Goal: Task Accomplishment & Management: Complete application form

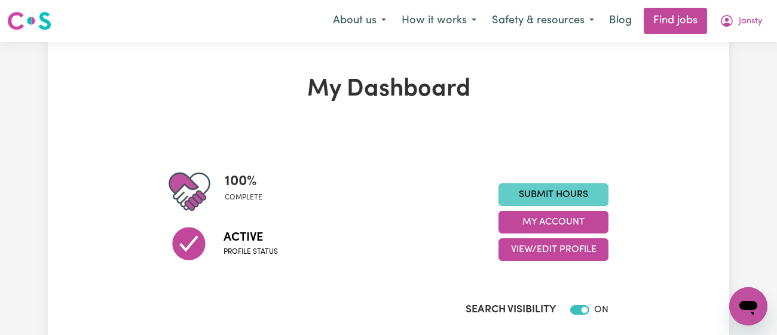
click at [556, 195] on link "Submit Hours" at bounding box center [553, 194] width 110 height 23
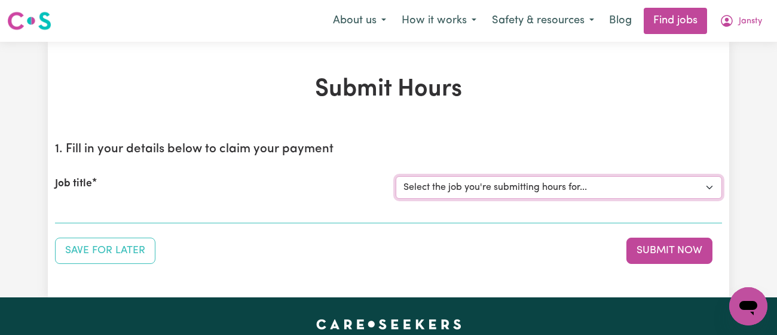
click at [437, 195] on select "Select the job you're submitting hours for... [[PERSON_NAME]] [DEMOGRAPHIC_DATA…" at bounding box center [559, 187] width 326 height 23
select select "13218"
click at [396, 176] on select "Select the job you're submitting hours for... [[PERSON_NAME]] [DEMOGRAPHIC_DATA…" at bounding box center [559, 187] width 326 height 23
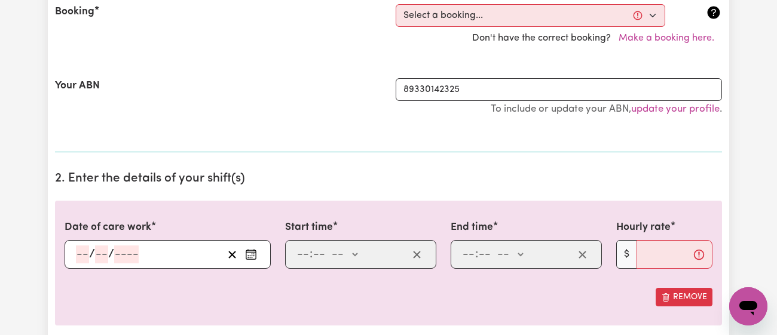
scroll to position [271, 0]
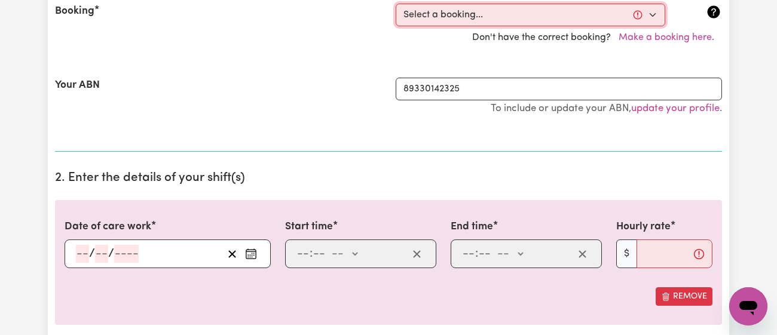
click at [417, 16] on select "Select a booking... [DATE] 02:30pm to 03:30pm (RECURRING) [DATE] 02:30pm to 03:…" at bounding box center [531, 15] width 270 height 23
select select "342953"
click at [396, 4] on select "Select a booking... [DATE] 02:30pm to 03:30pm (RECURRING) [DATE] 02:30pm to 03:…" at bounding box center [531, 15] width 270 height 23
type input "[DATE]"
type input "28"
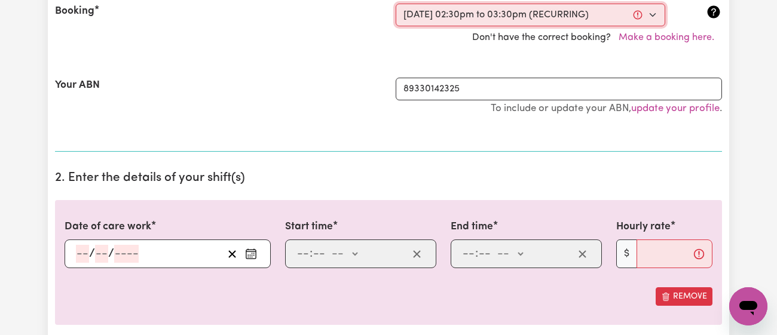
type input "8"
type input "2025"
type input "14:30"
type input "2"
type input "30"
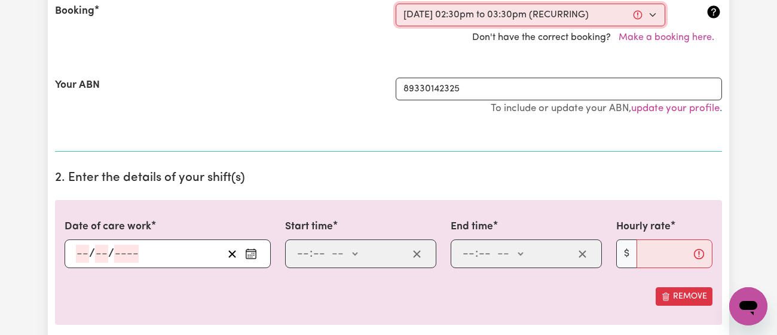
select select "pm"
type input "15:30"
type input "3"
type input "30"
select select "pm"
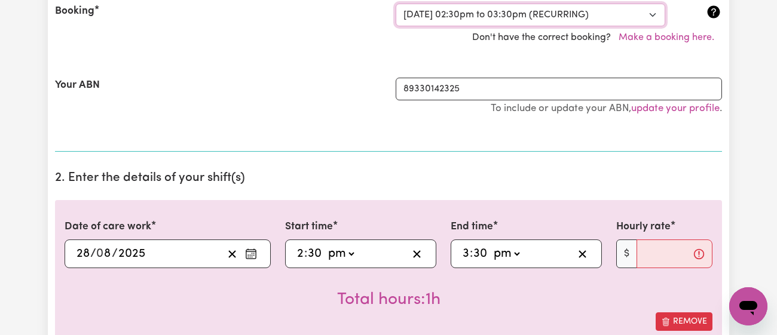
scroll to position [453, 0]
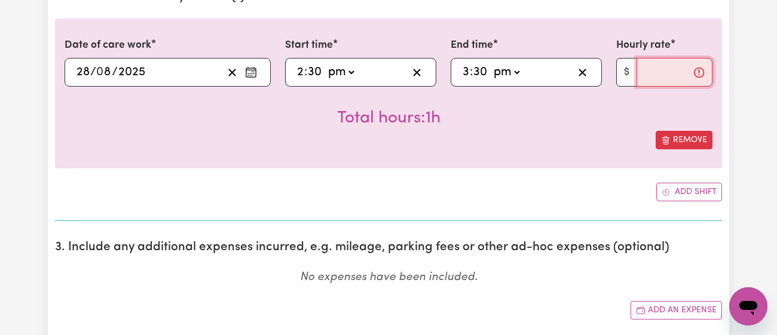
click at [674, 76] on input "Hourly rate" at bounding box center [675, 72] width 76 height 29
type input "42"
click at [596, 117] on div "Total hours: 1h" at bounding box center [389, 109] width 648 height 44
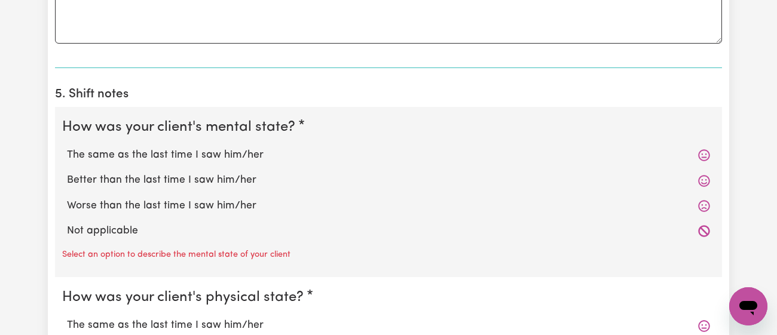
scroll to position [890, 0]
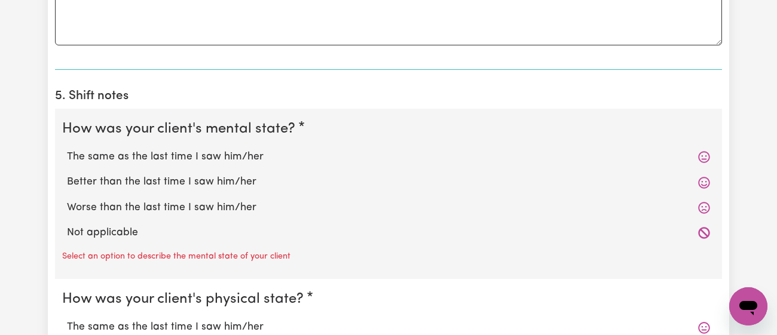
click at [205, 179] on label "Better than the last time I saw him/her" at bounding box center [388, 183] width 643 height 16
click at [67, 175] on input "Better than the last time I saw him/her" at bounding box center [66, 174] width 1 height 1
radio input "true"
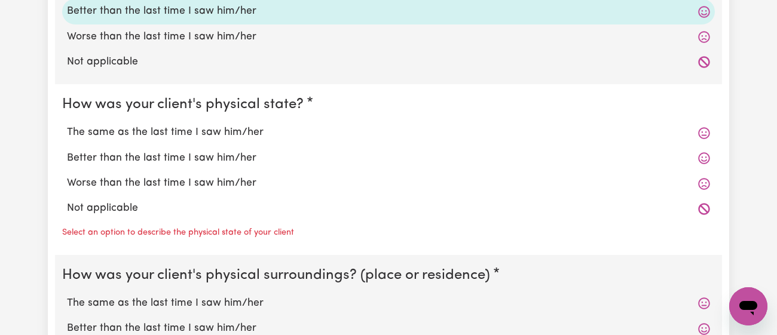
scroll to position [1060, 0]
click at [192, 137] on label "The same as the last time I saw him/her" at bounding box center [388, 134] width 643 height 16
click at [67, 126] on input "The same as the last time I saw him/her" at bounding box center [66, 126] width 1 height 1
radio input "true"
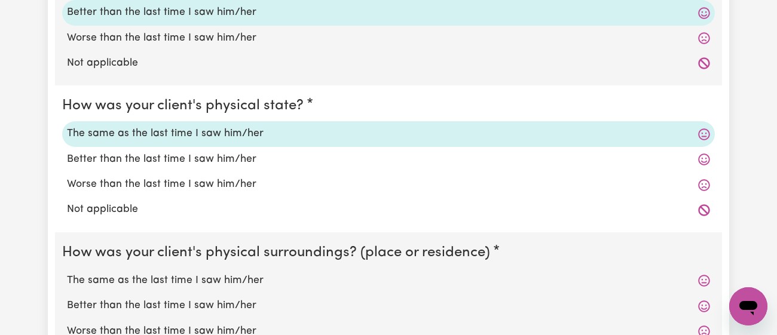
scroll to position [1200, 0]
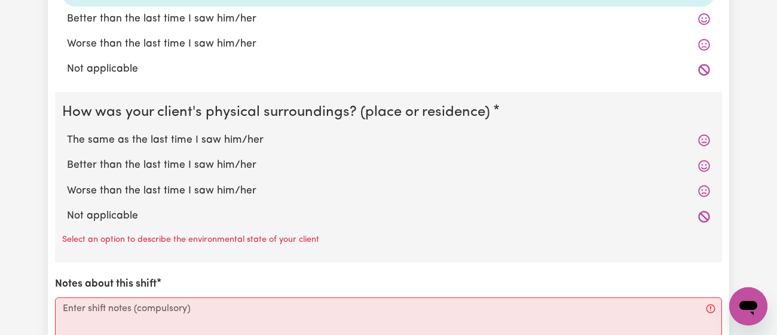
click at [166, 194] on label "Worse than the last time I saw him/her" at bounding box center [388, 191] width 643 height 16
click at [67, 183] on input "Worse than the last time I saw him/her" at bounding box center [66, 183] width 1 height 1
radio input "true"
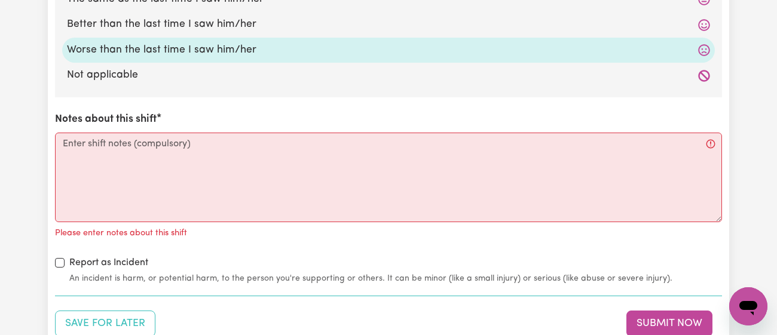
scroll to position [1341, 0]
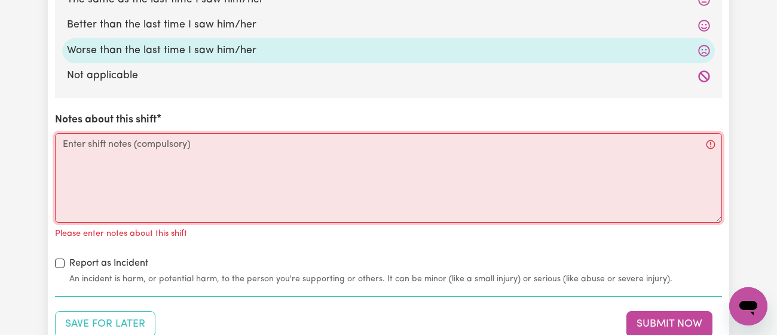
click at [166, 194] on textarea "Notes about this shift" at bounding box center [388, 178] width 667 height 90
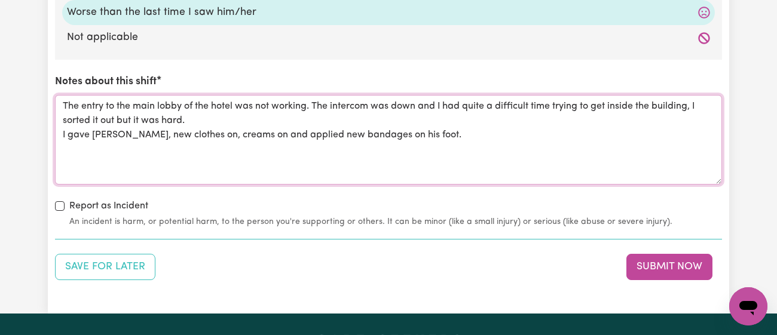
scroll to position [1378, 0]
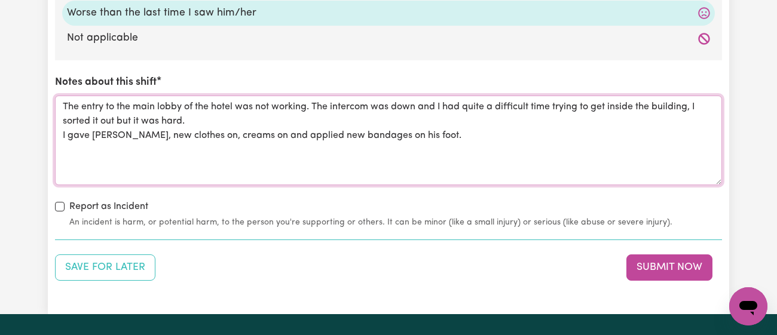
type textarea "The entry to the main lobby of the hotel was not working. The intercom was down…"
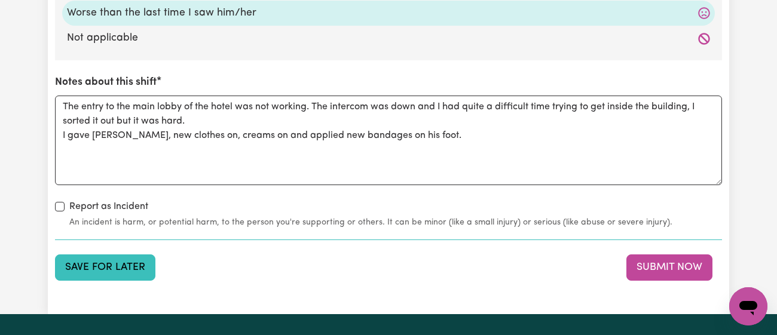
click at [103, 259] on button "Save for Later" at bounding box center [105, 268] width 100 height 26
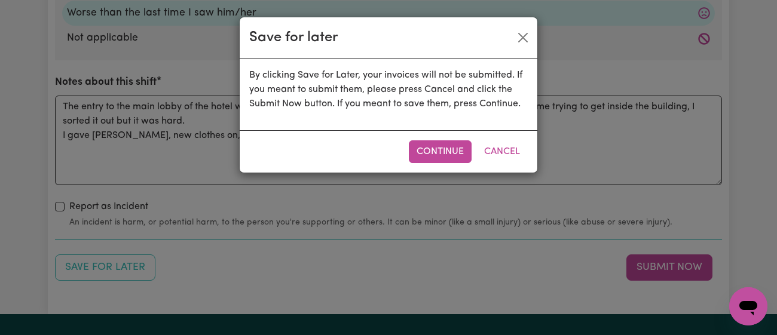
click at [427, 165] on div "Continue Cancel" at bounding box center [389, 151] width 298 height 42
click at [437, 155] on button "Continue" at bounding box center [440, 151] width 63 height 23
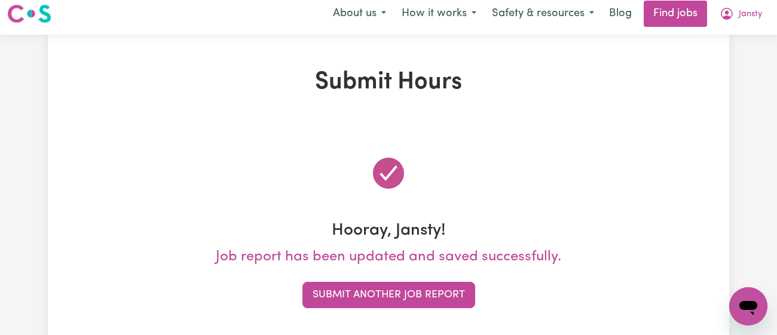
scroll to position [0, 0]
